Goal: Information Seeking & Learning: Learn about a topic

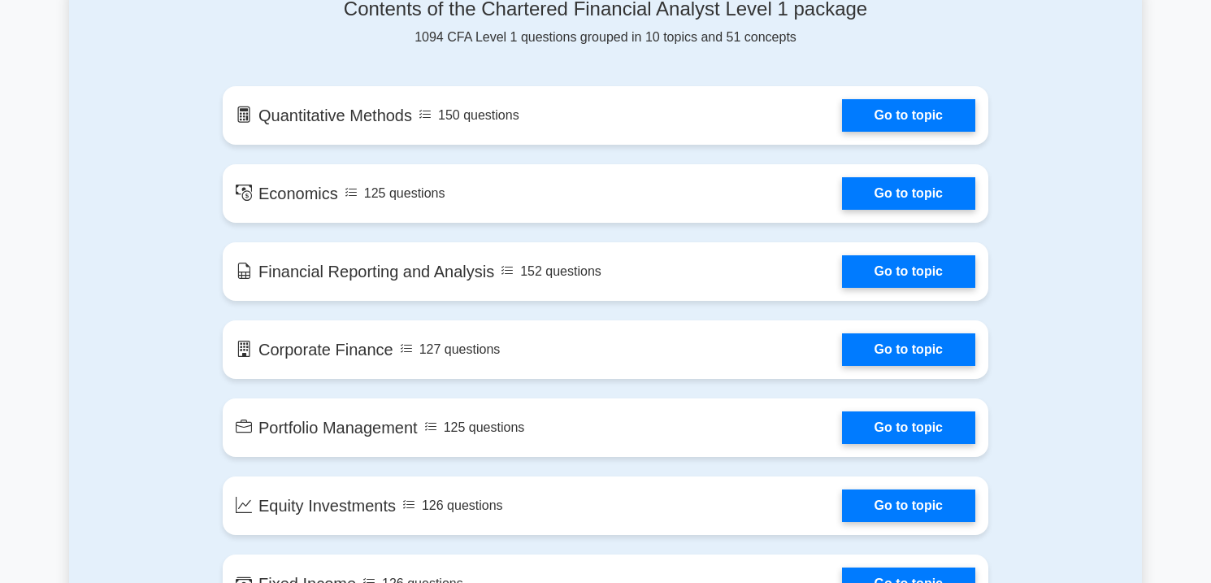
scroll to position [903, 0]
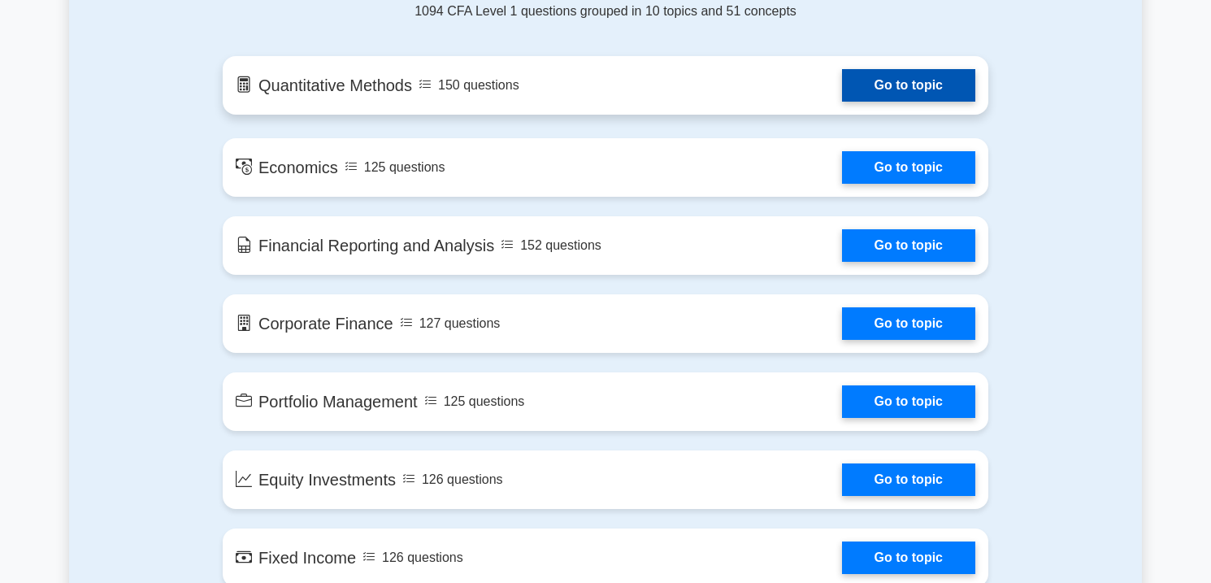
click at [902, 90] on link "Go to topic" at bounding box center [908, 85] width 133 height 33
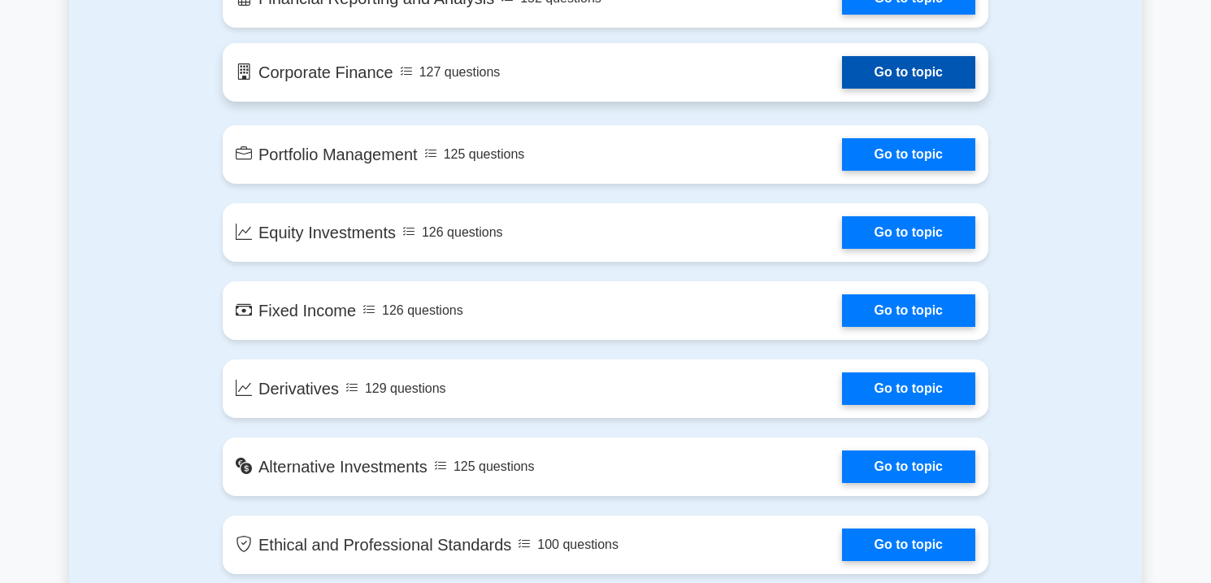
scroll to position [1261, 0]
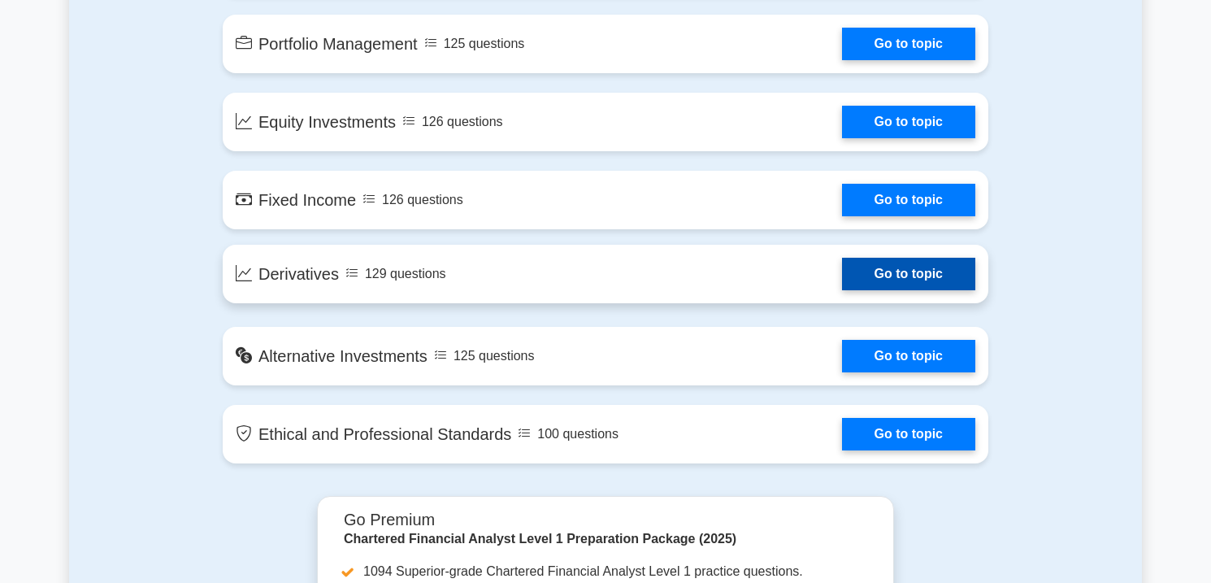
click at [842, 274] on link "Go to topic" at bounding box center [908, 274] width 133 height 33
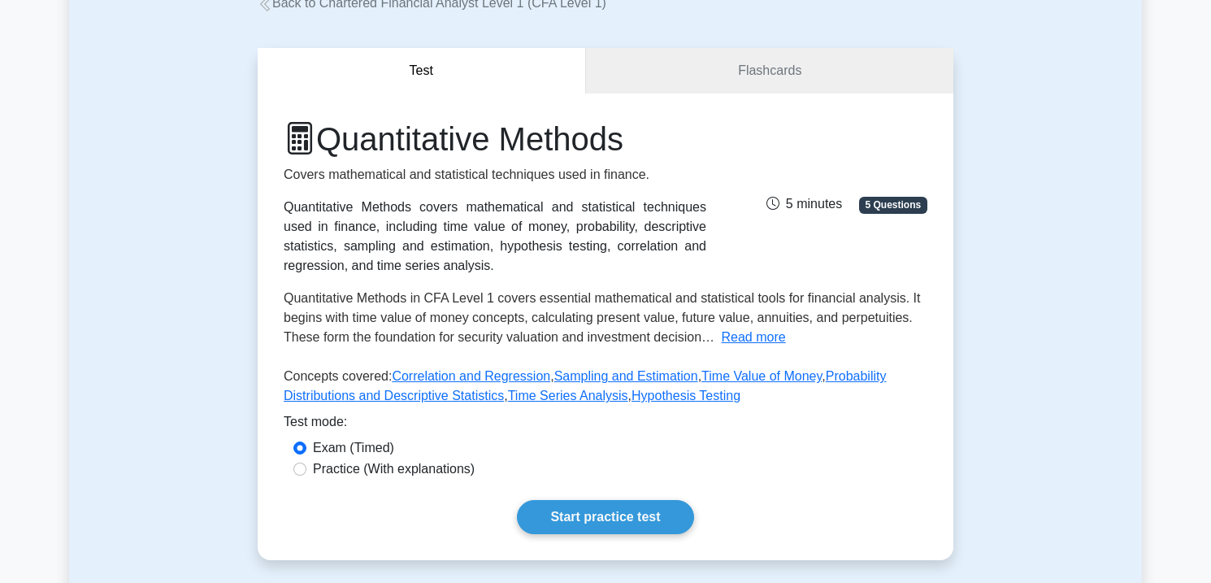
scroll to position [348, 0]
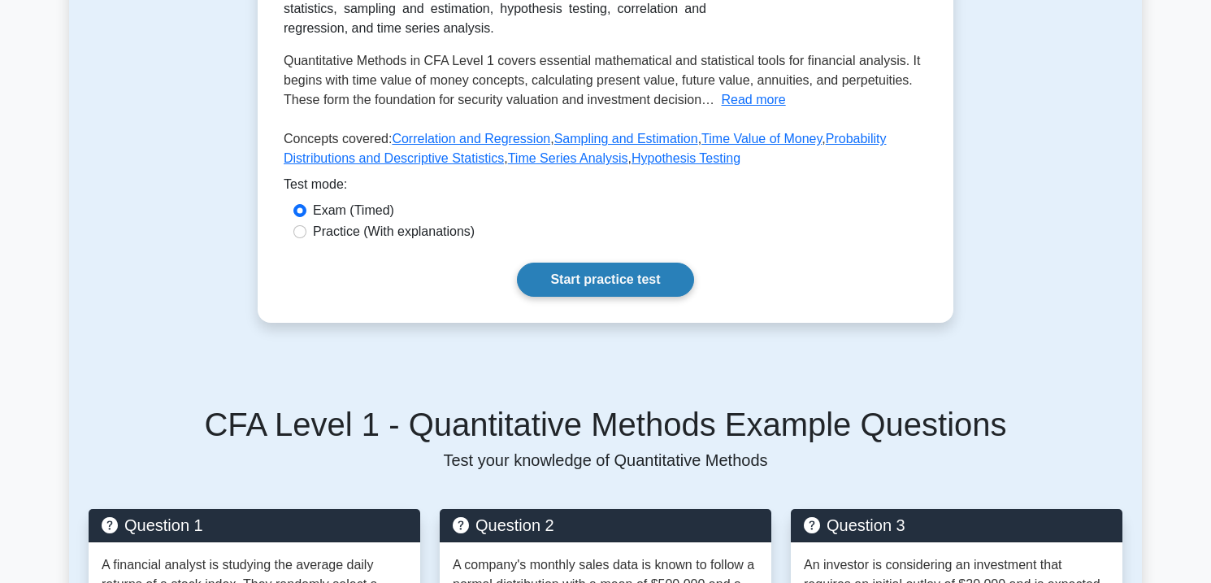
click at [611, 287] on link "Start practice test" at bounding box center [605, 280] width 176 height 34
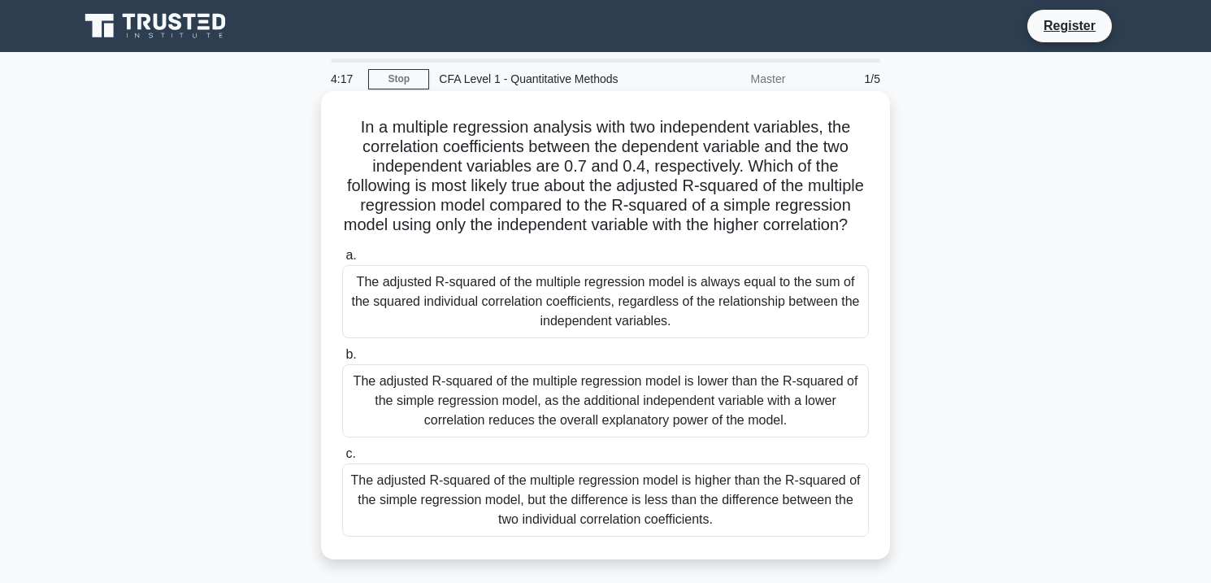
click at [571, 327] on div "The adjusted R-squared of the multiple regression model is always equal to the …" at bounding box center [605, 301] width 527 height 73
click at [342, 261] on input "a. The adjusted R-squared of the multiple regression model is always equal to t…" at bounding box center [342, 255] width 0 height 11
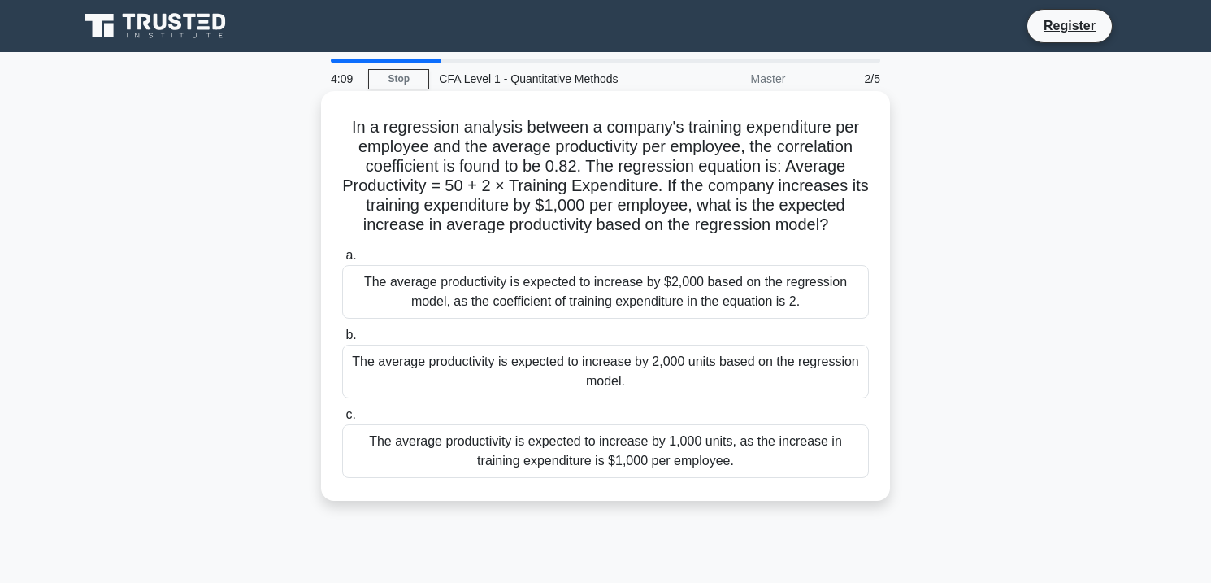
click at [592, 283] on div "The average productivity is expected to increase by $2,000 based on the regress…" at bounding box center [605, 292] width 527 height 54
click at [342, 261] on input "a. The average productivity is expected to increase by $2,000 based on the regr…" at bounding box center [342, 255] width 0 height 11
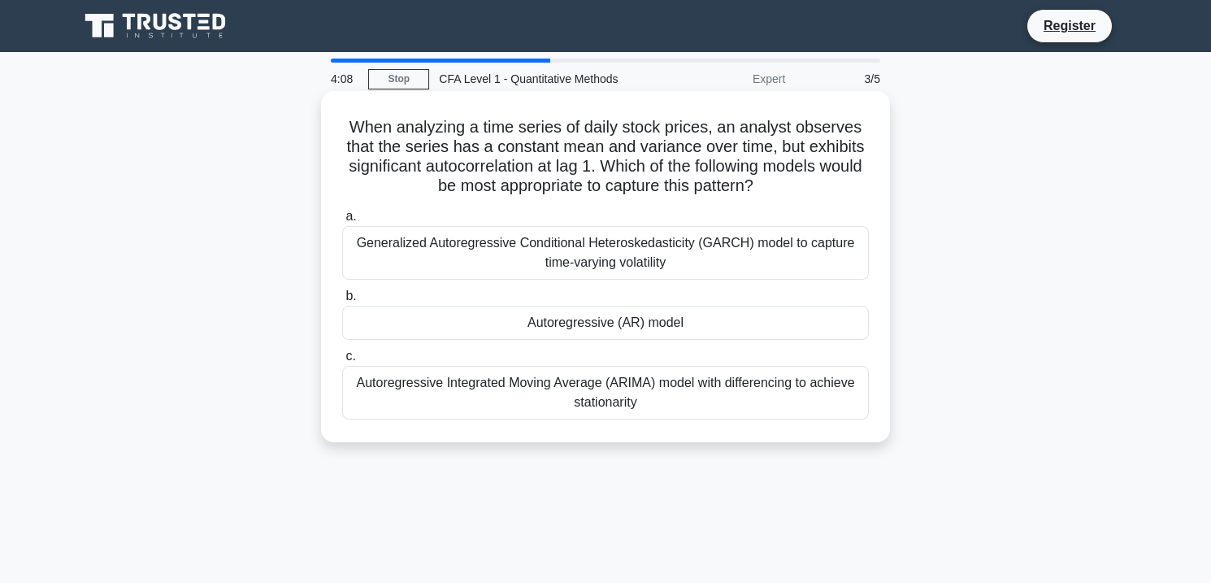
click at [575, 327] on div "Autoregressive (AR) model" at bounding box center [605, 323] width 527 height 34
click at [342, 302] on input "b. Autoregressive (AR) model" at bounding box center [342, 296] width 0 height 11
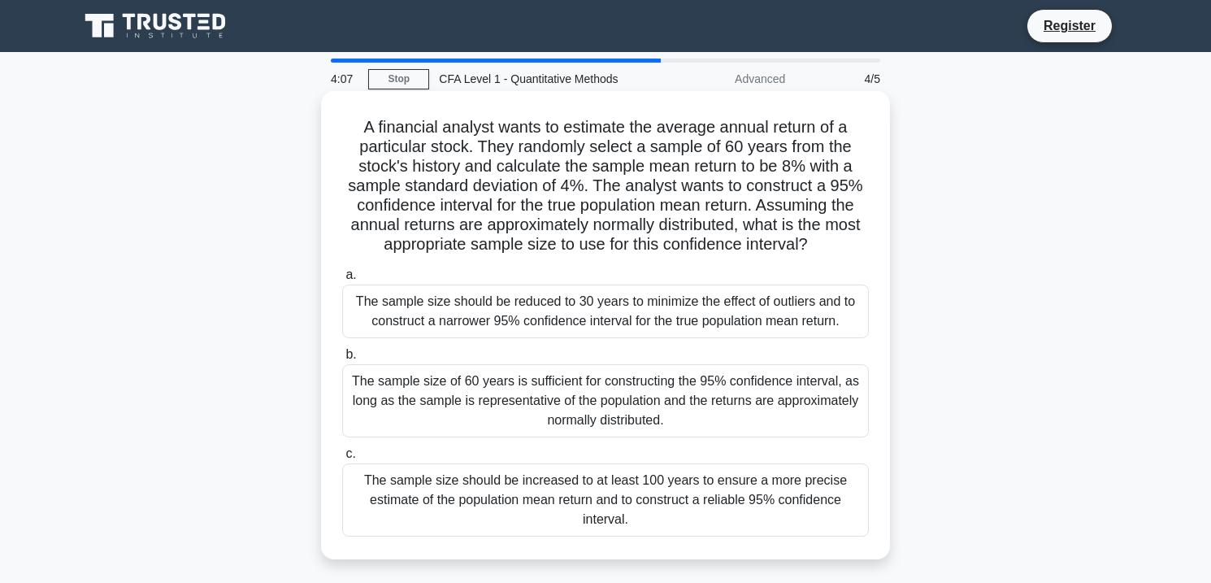
click at [563, 381] on div "The sample size of 60 years is sufficient for constructing the 95% confidence i…" at bounding box center [605, 400] width 527 height 73
click at [342, 360] on input "b. The sample size of 60 years is sufficient for constructing the 95% confidenc…" at bounding box center [342, 354] width 0 height 11
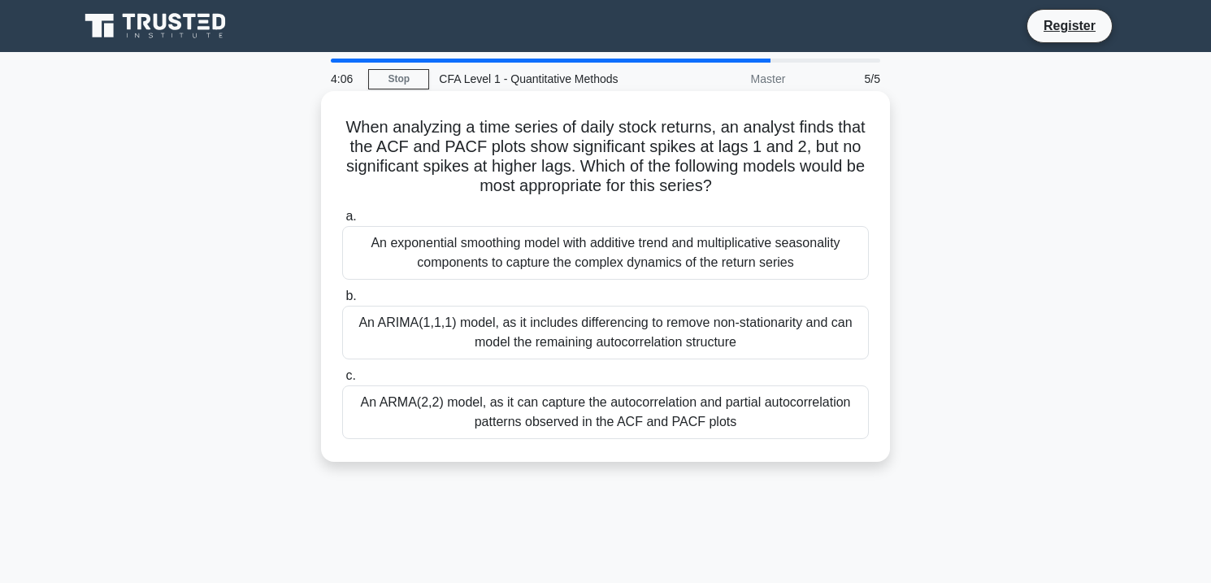
click at [600, 258] on div "An exponential smoothing model with additive trend and multiplicative seasonali…" at bounding box center [605, 253] width 527 height 54
click at [342, 222] on input "a. An exponential smoothing model with additive trend and multiplicative season…" at bounding box center [342, 216] width 0 height 11
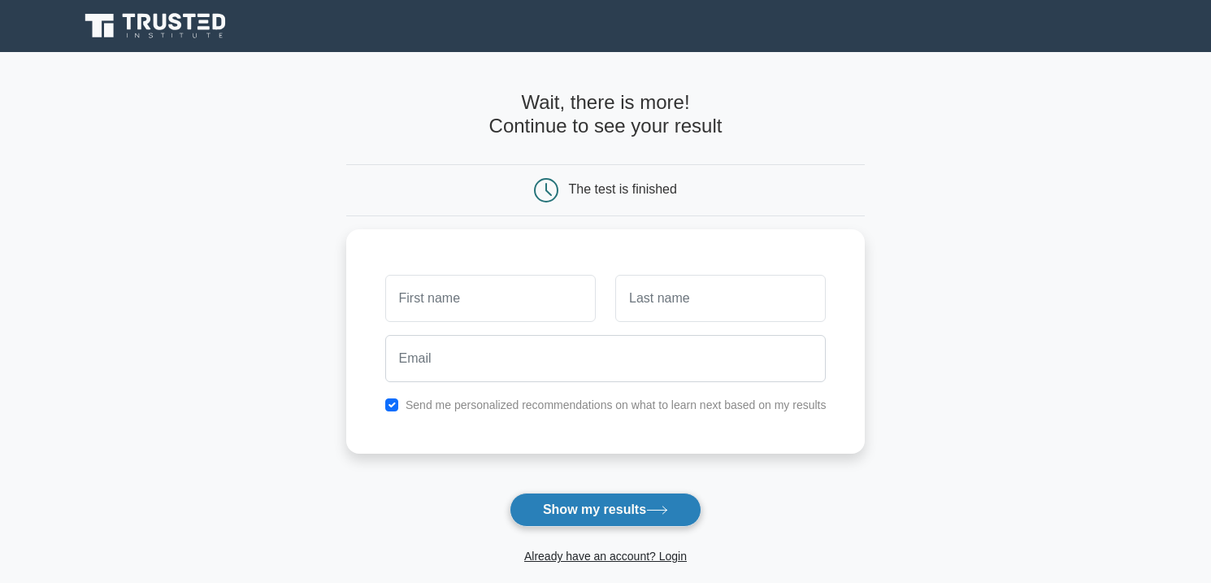
click at [591, 513] on button "Show my results" at bounding box center [606, 510] width 192 height 34
click at [393, 395] on input "checkbox" at bounding box center [391, 400] width 13 height 13
checkbox input "false"
click at [587, 494] on button "Show my results" at bounding box center [606, 510] width 192 height 34
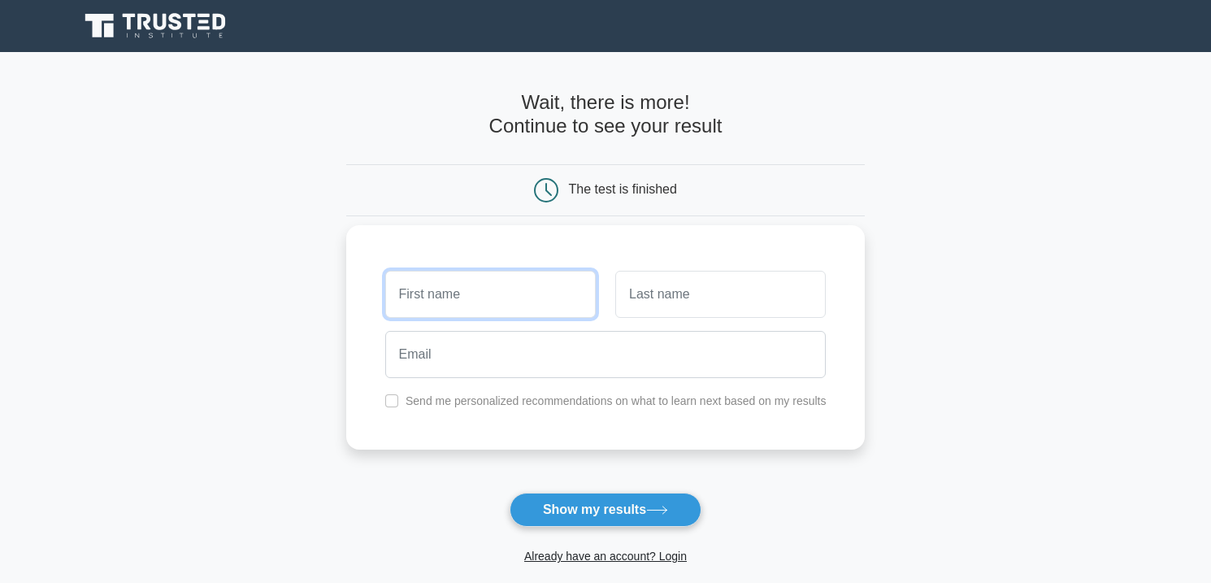
click at [469, 298] on input "text" at bounding box center [490, 294] width 211 height 47
type input "Amani"
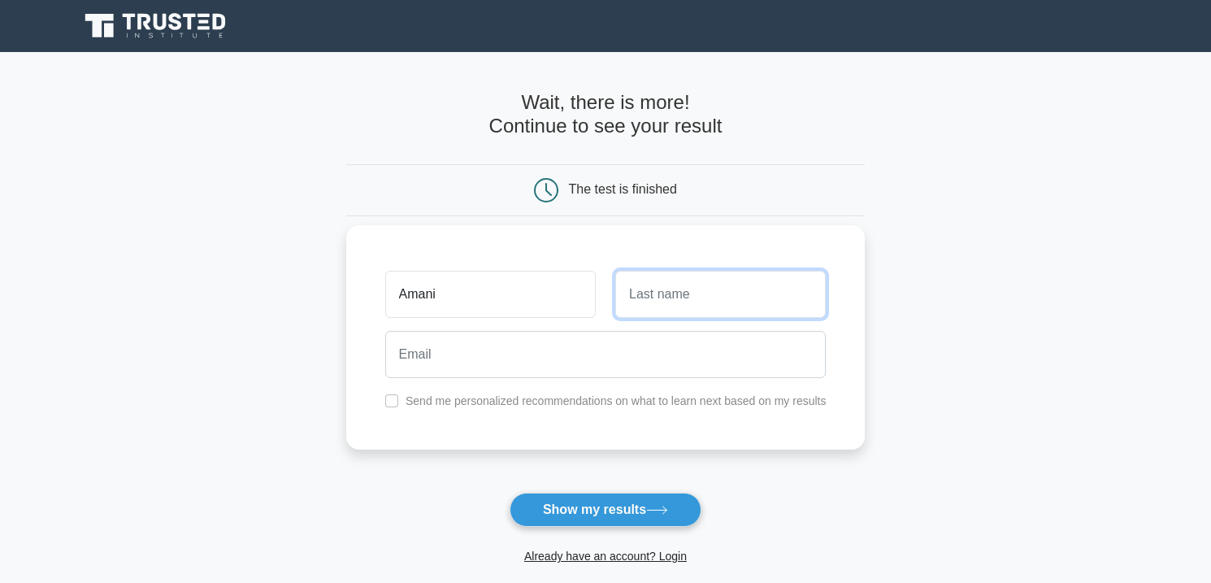
click at [761, 297] on input "text" at bounding box center [720, 294] width 211 height 47
type input "Almuheshi"
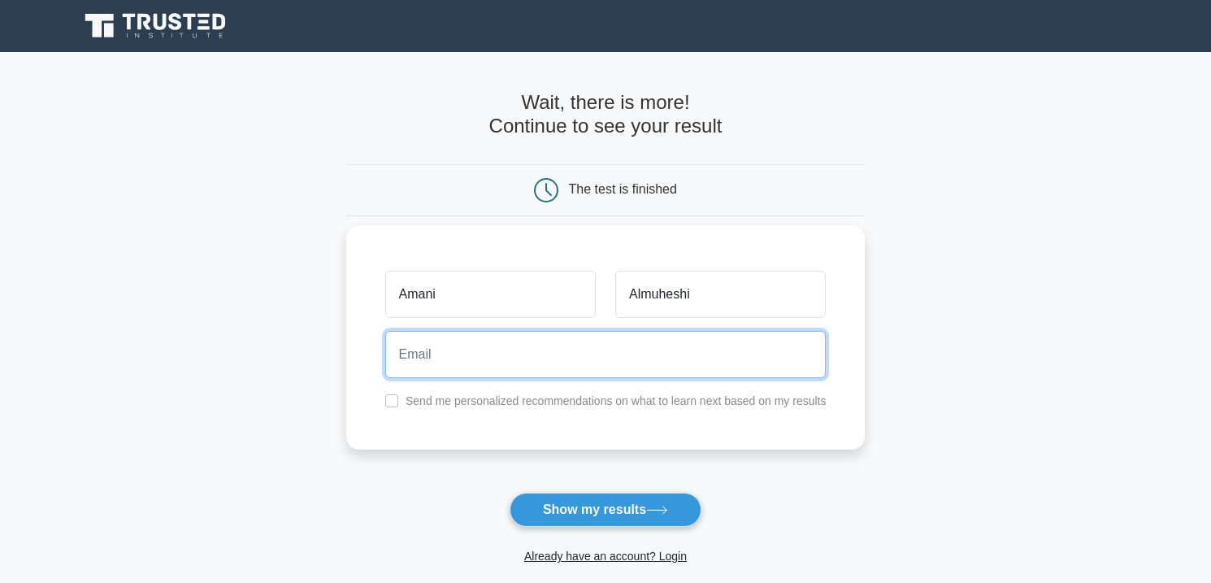
click at [669, 367] on input "email" at bounding box center [605, 354] width 441 height 47
type input "jnkjbjbj@gmail.com"
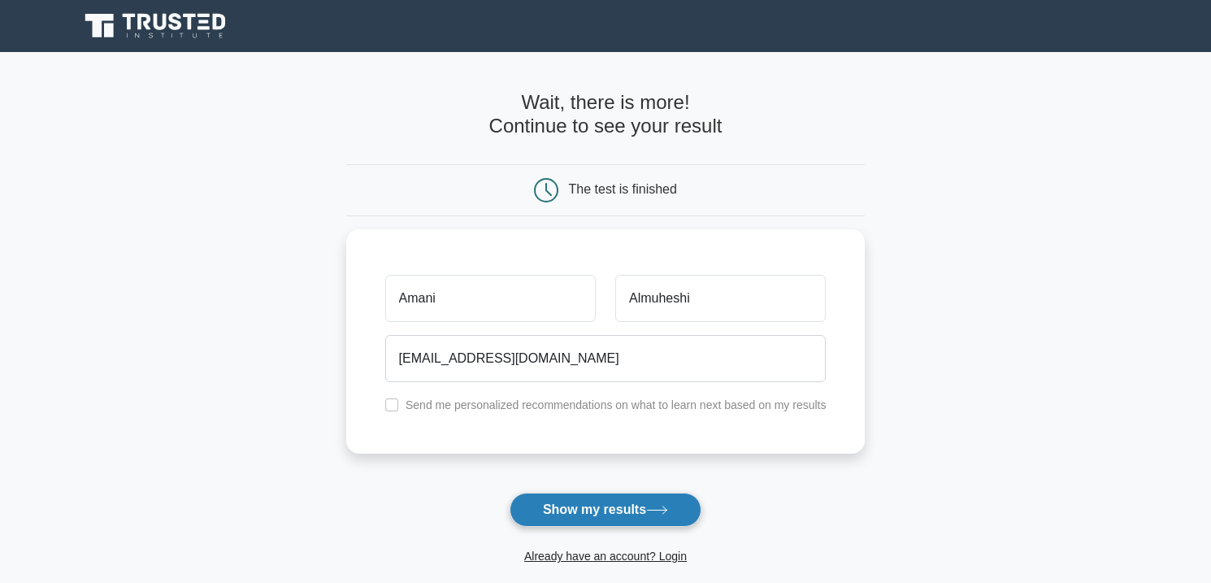
click at [619, 512] on button "Show my results" at bounding box center [606, 510] width 192 height 34
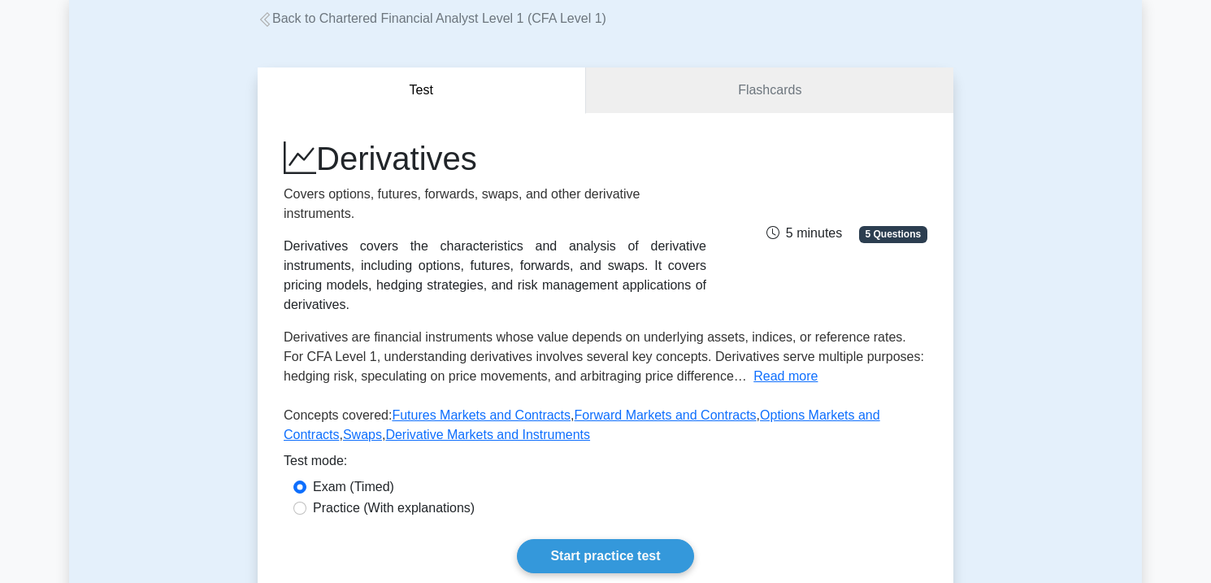
scroll to position [291, 0]
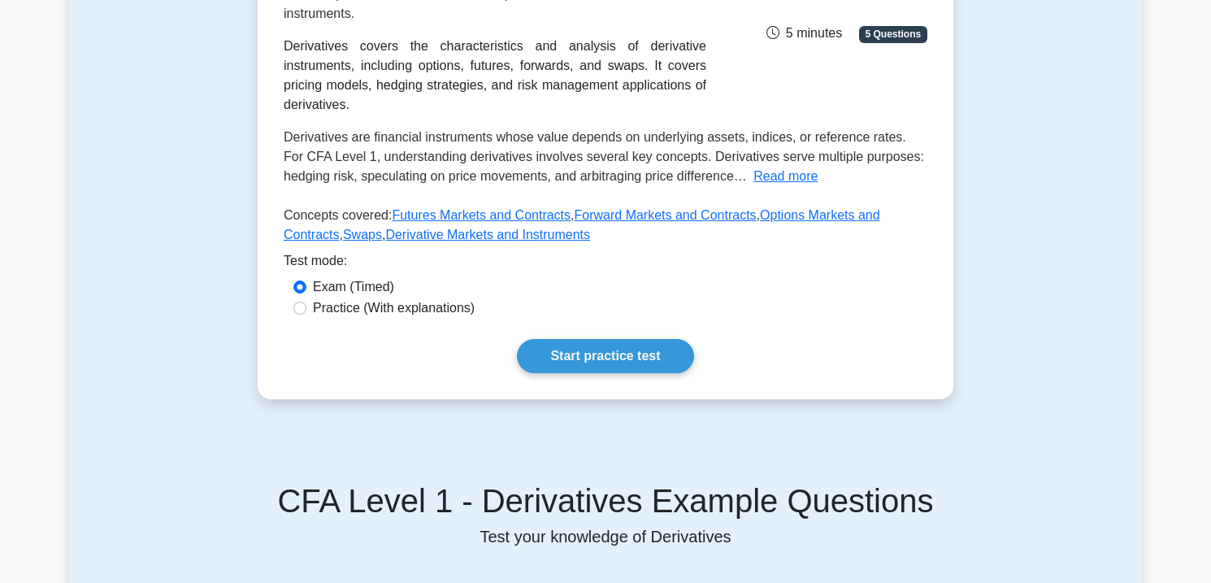
click at [319, 310] on label "Practice (With explanations)" at bounding box center [394, 308] width 162 height 20
click at [306, 310] on input "Practice (With explanations)" at bounding box center [299, 308] width 13 height 13
radio input "true"
click at [577, 353] on link "Start practice test" at bounding box center [605, 356] width 176 height 34
